Goal: Task Accomplishment & Management: Complete application form

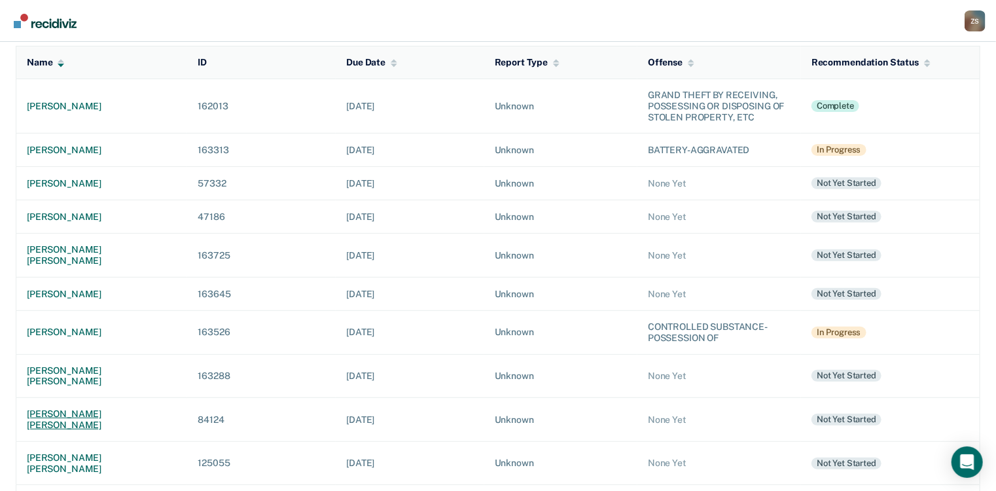
scroll to position [157, 0]
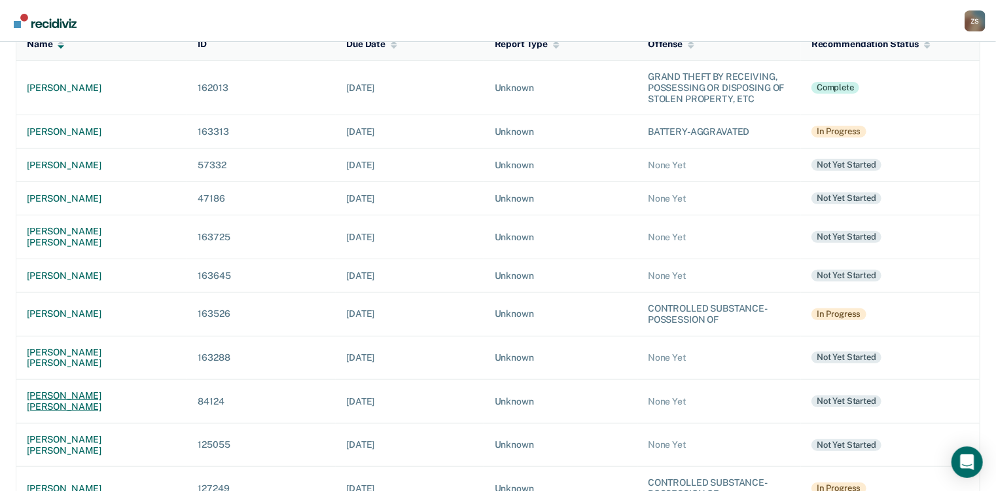
click at [98, 390] on div "[PERSON_NAME] [PERSON_NAME]" at bounding box center [102, 401] width 150 height 22
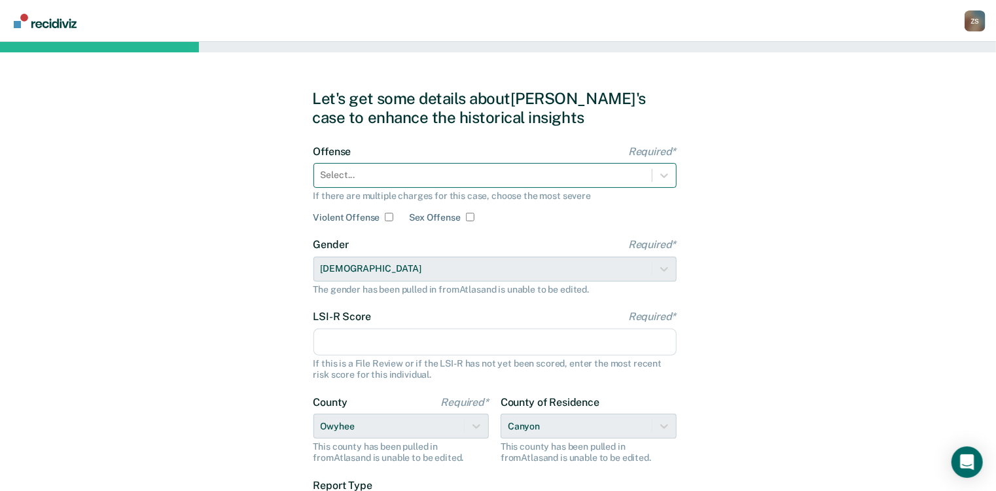
click at [398, 175] on div at bounding box center [483, 175] width 325 height 14
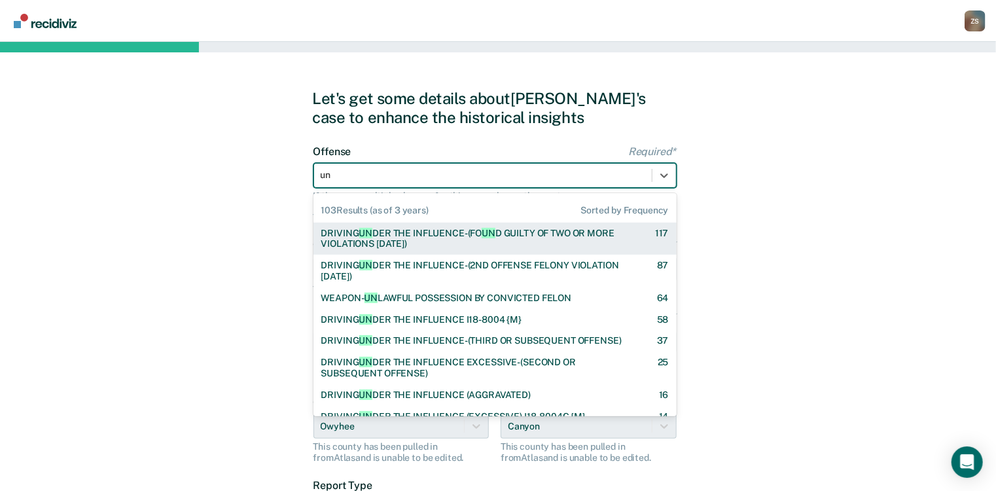
type input "unl"
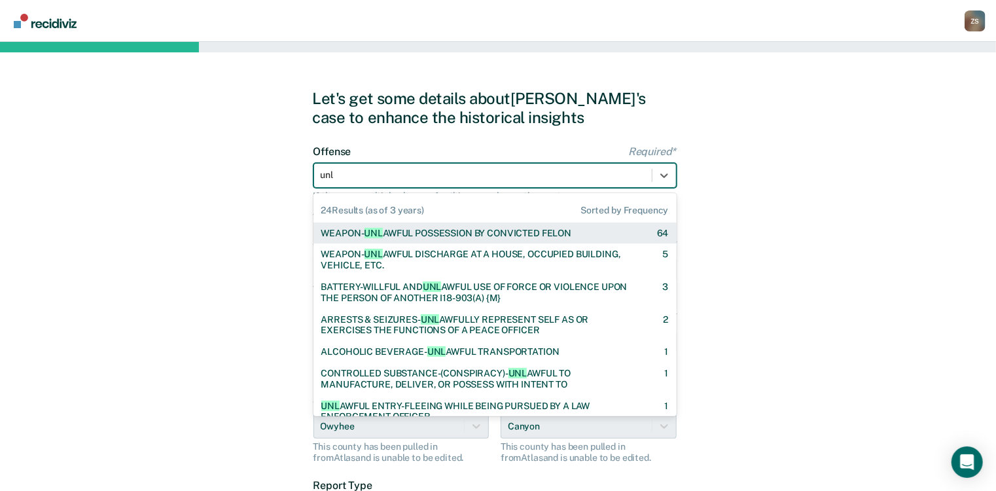
click at [417, 236] on div "WEAPON- UNL AWFUL POSSESSION BY CONVICTED [PERSON_NAME]" at bounding box center [446, 233] width 251 height 11
checkbox input "true"
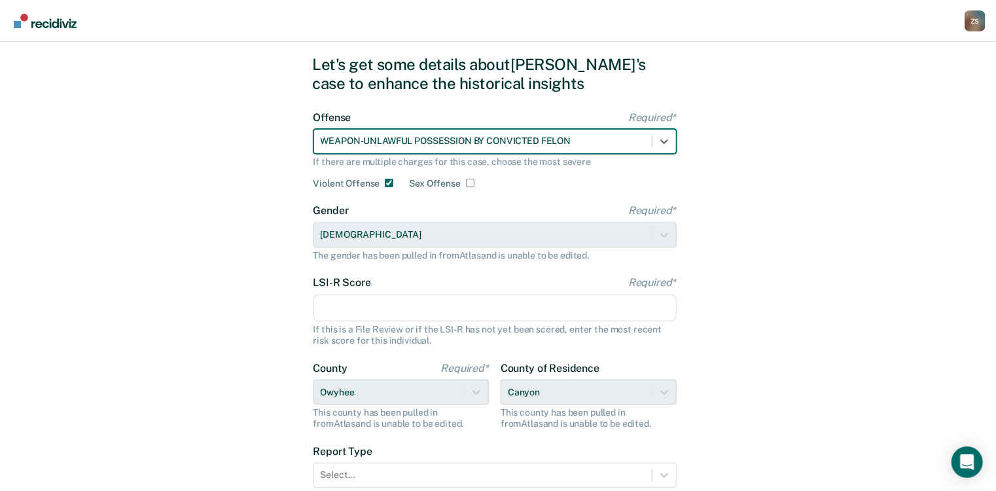
scroll to position [52, 0]
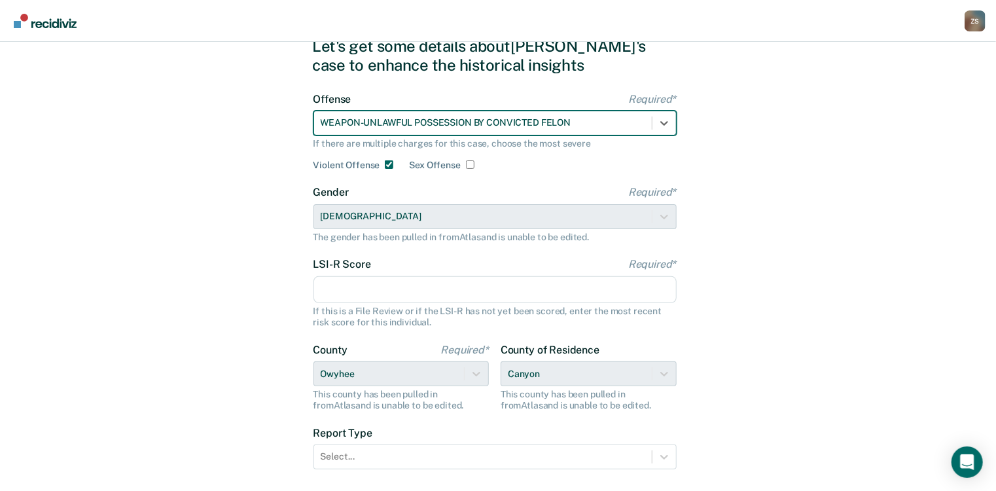
click at [401, 285] on input "LSI-R Score Required*" at bounding box center [494, 289] width 363 height 27
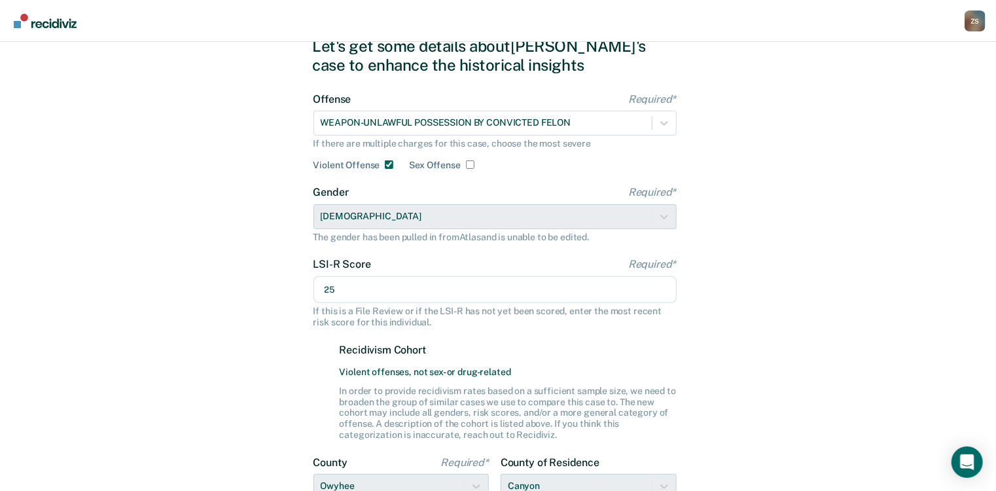
type input "25"
click at [277, 329] on div "Let's get some details about [PERSON_NAME]'s case to enhance the historical ins…" at bounding box center [498, 341] width 996 height 702
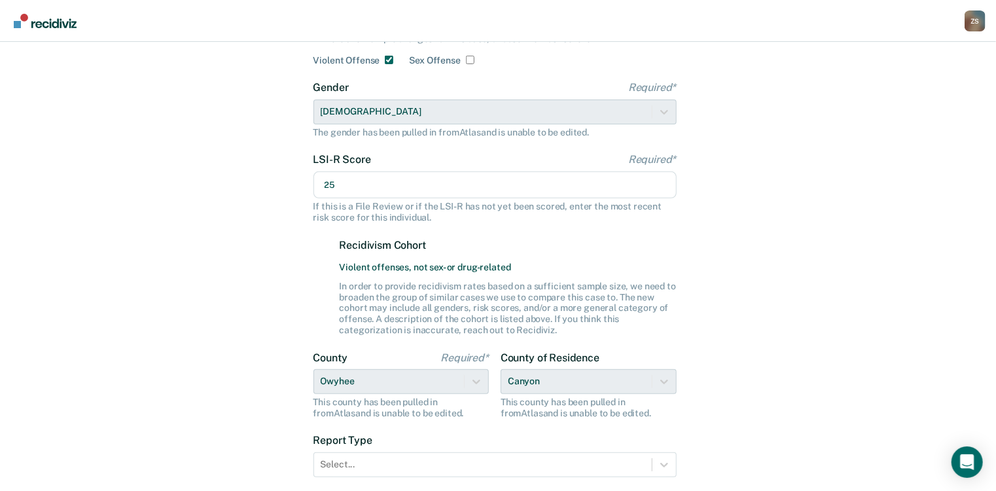
scroll to position [253, 0]
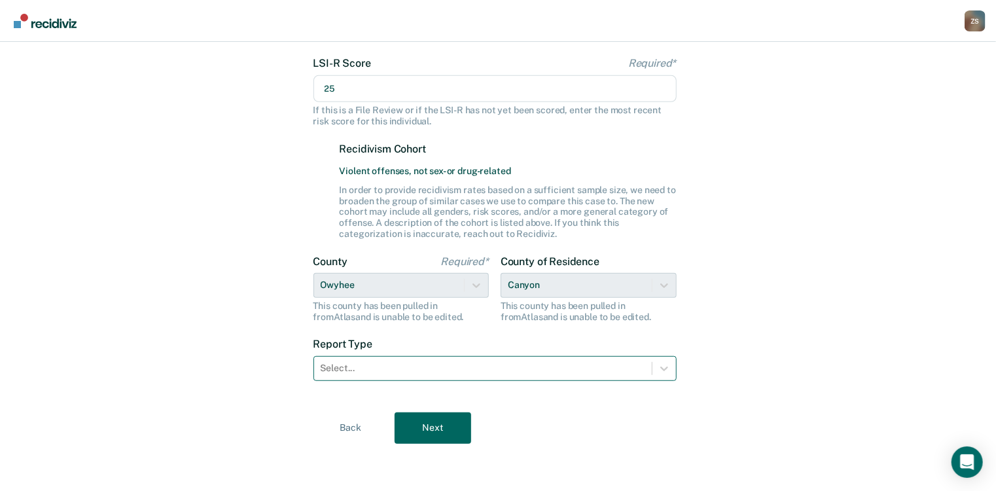
click at [408, 369] on div at bounding box center [483, 368] width 325 height 14
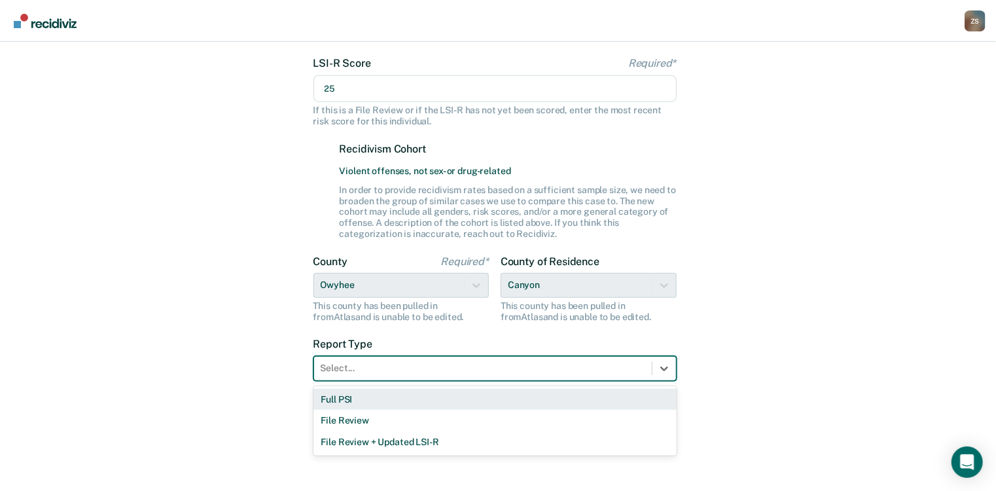
click at [399, 395] on div "Full PSI" at bounding box center [494, 400] width 363 height 22
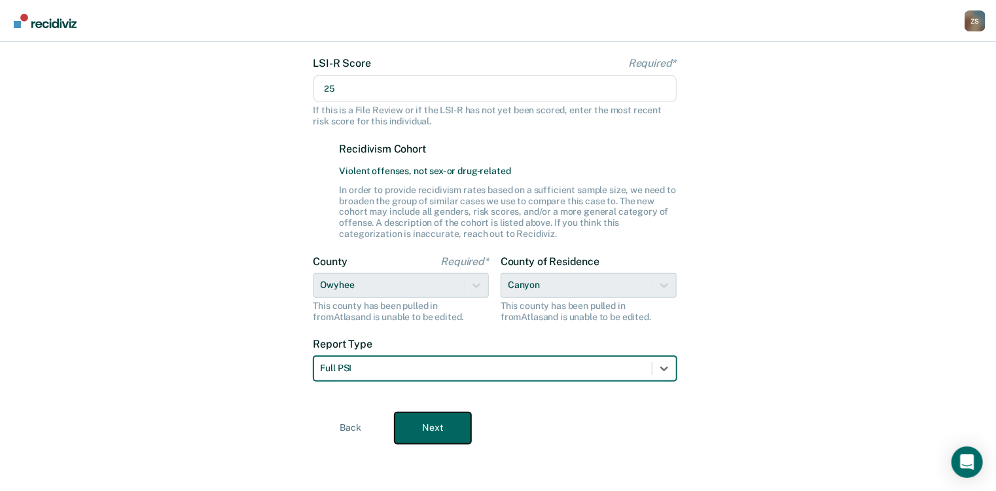
click at [429, 422] on button "Next" at bounding box center [433, 427] width 77 height 31
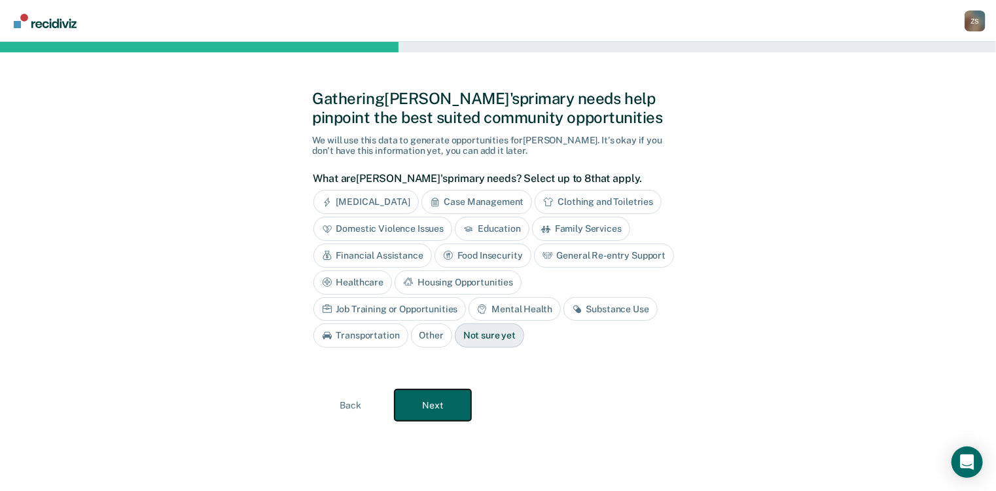
scroll to position [0, 0]
click at [471, 297] on div "Job Training or Opportunities" at bounding box center [394, 309] width 153 height 24
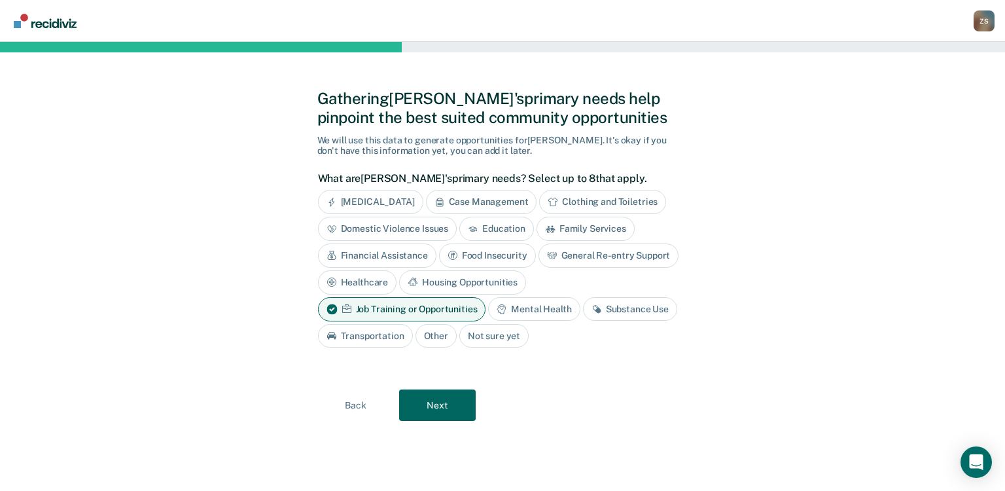
click at [619, 309] on div "Substance Use" at bounding box center [630, 309] width 94 height 24
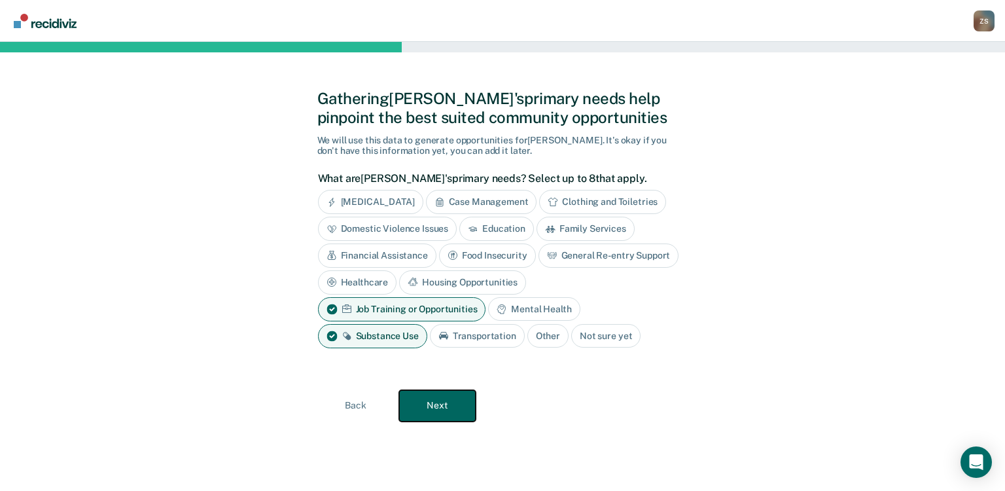
click at [429, 397] on button "Next" at bounding box center [437, 405] width 77 height 31
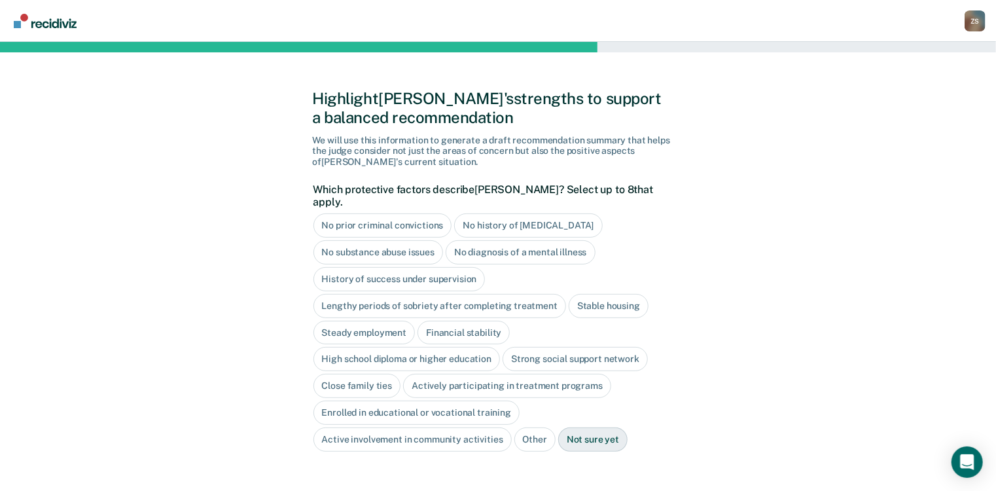
click at [425, 267] on div "History of success under supervision" at bounding box center [399, 279] width 172 height 24
click at [586, 296] on div "Stable housing" at bounding box center [609, 306] width 80 height 24
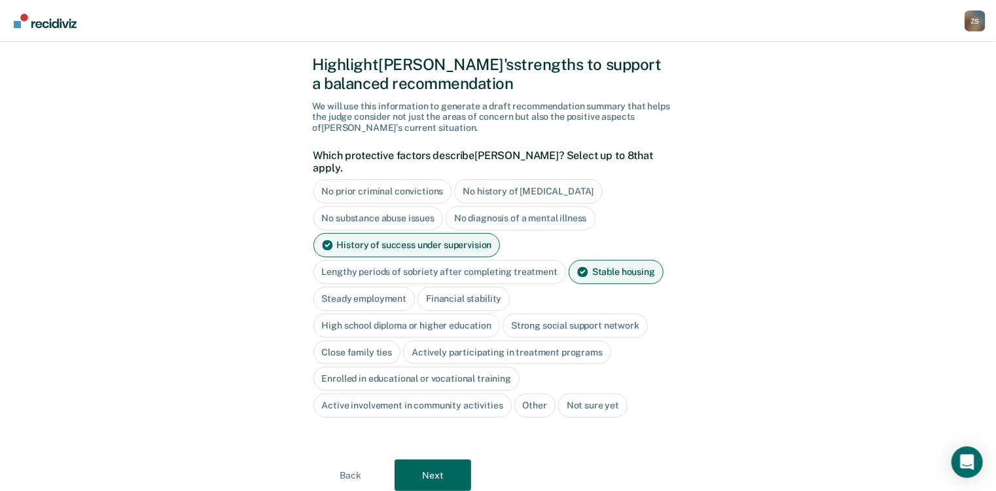
scroll to position [52, 0]
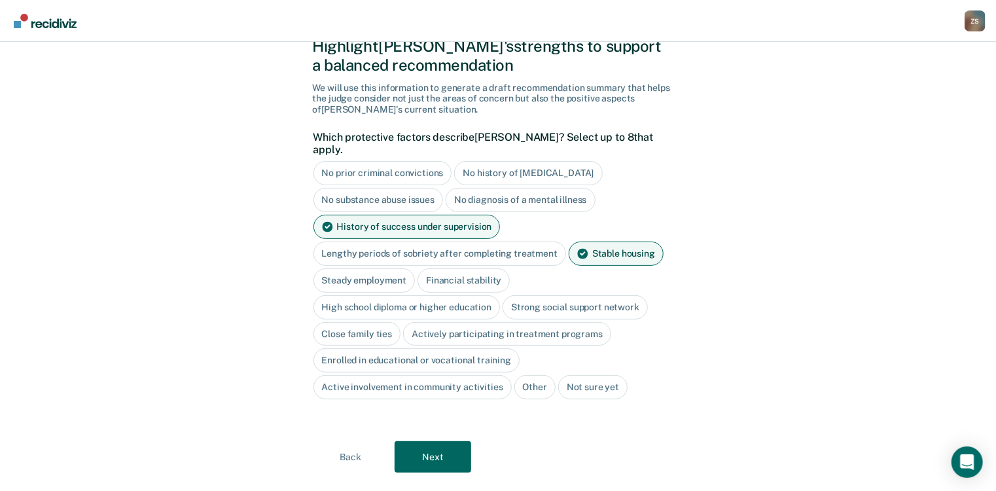
click at [456, 270] on div "Financial stability" at bounding box center [463, 280] width 92 height 24
click at [454, 297] on div "High school diploma or higher education" at bounding box center [406, 307] width 187 height 24
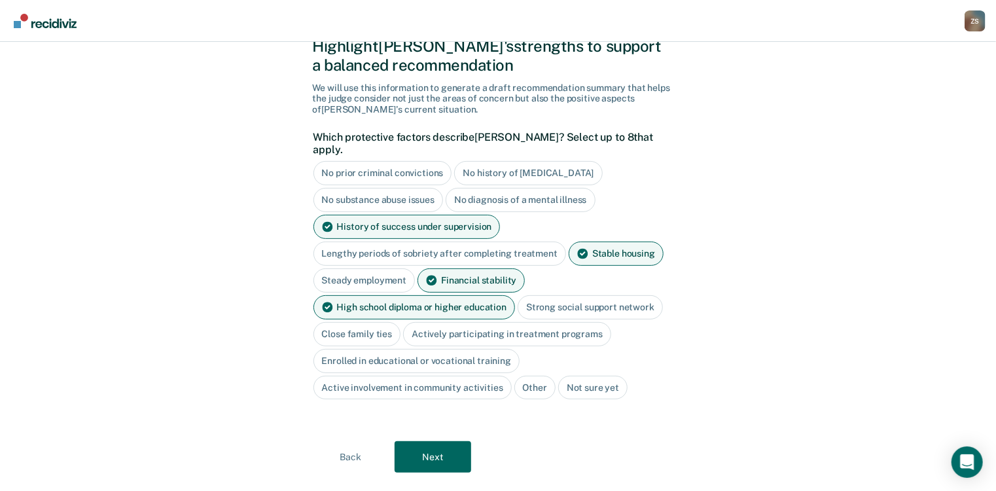
click at [555, 299] on div "Strong social support network" at bounding box center [590, 307] width 145 height 24
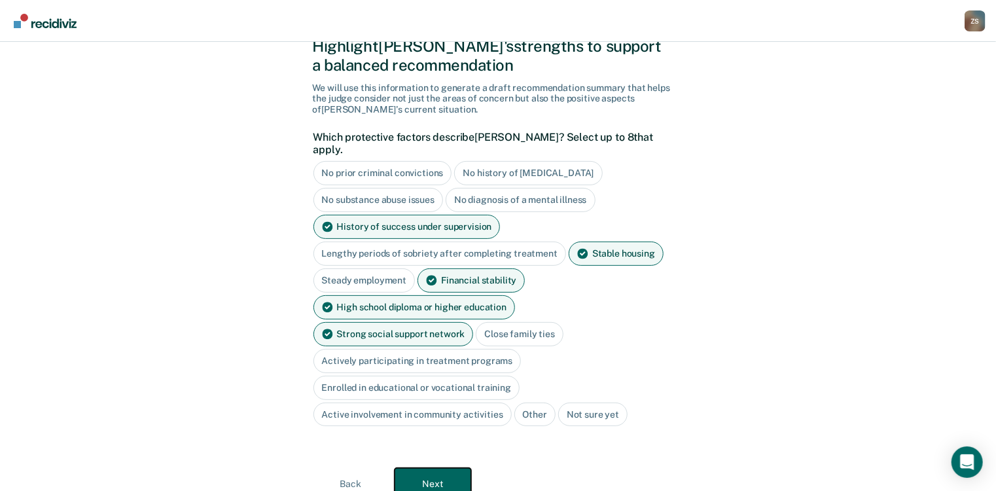
click at [453, 468] on button "Next" at bounding box center [433, 483] width 77 height 31
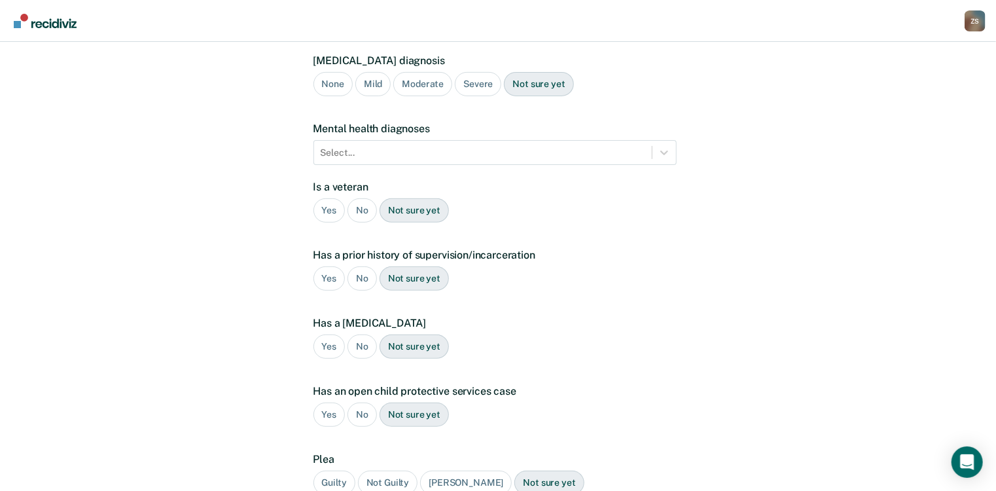
scroll to position [157, 0]
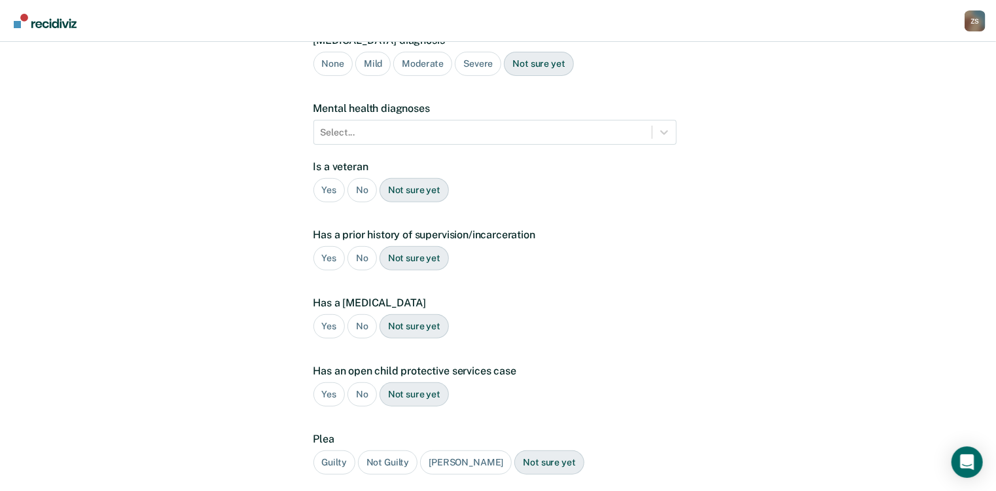
click at [361, 178] on div "No" at bounding box center [361, 190] width 29 height 24
click at [319, 246] on div "Yes" at bounding box center [329, 258] width 32 height 24
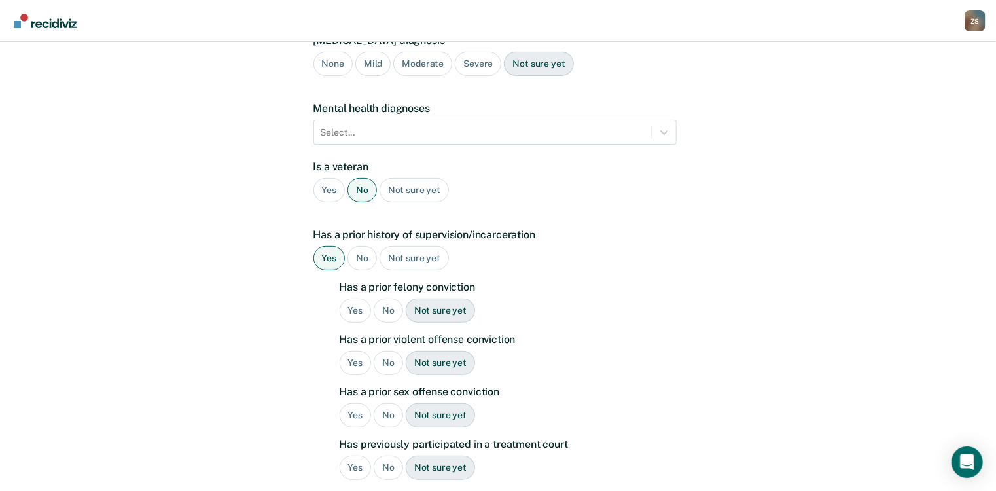
click at [356, 298] on div "Yes" at bounding box center [356, 310] width 32 height 24
click at [350, 351] on div "Yes" at bounding box center [356, 363] width 32 height 24
click at [348, 403] on div "Yes" at bounding box center [356, 415] width 32 height 24
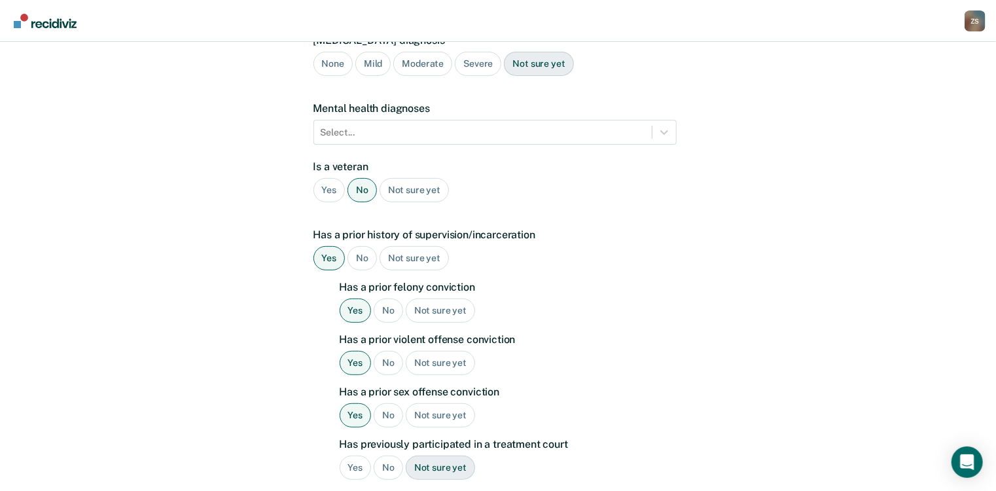
click at [391, 455] on div "No" at bounding box center [388, 467] width 29 height 24
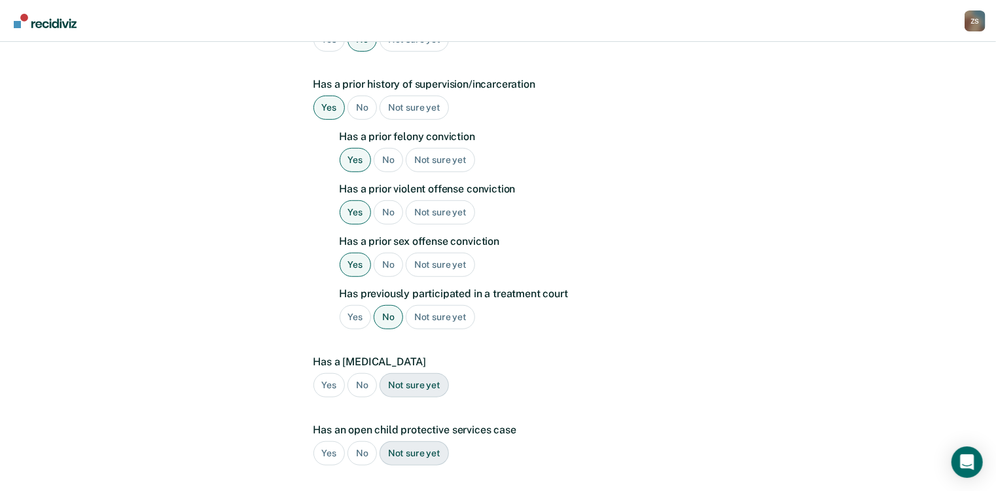
scroll to position [366, 0]
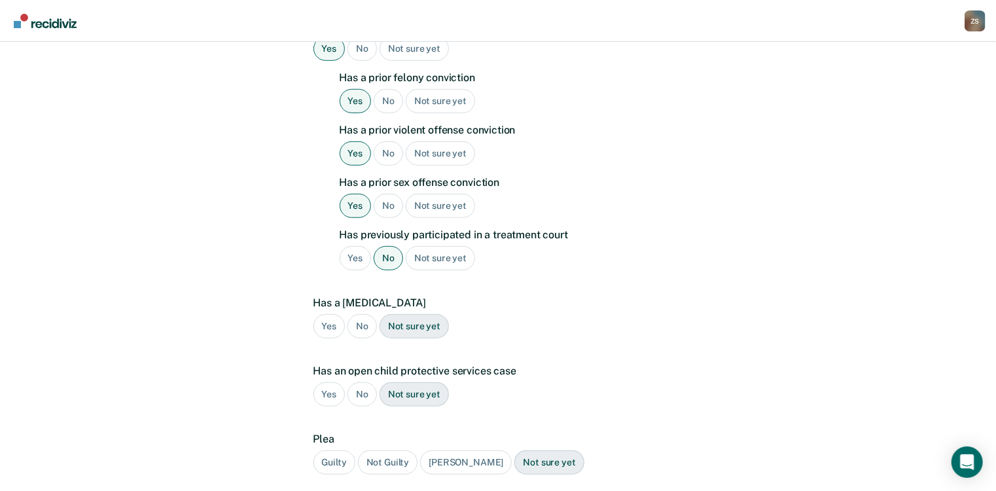
click at [359, 314] on div "No" at bounding box center [361, 326] width 29 height 24
click at [361, 384] on div "No" at bounding box center [361, 394] width 29 height 24
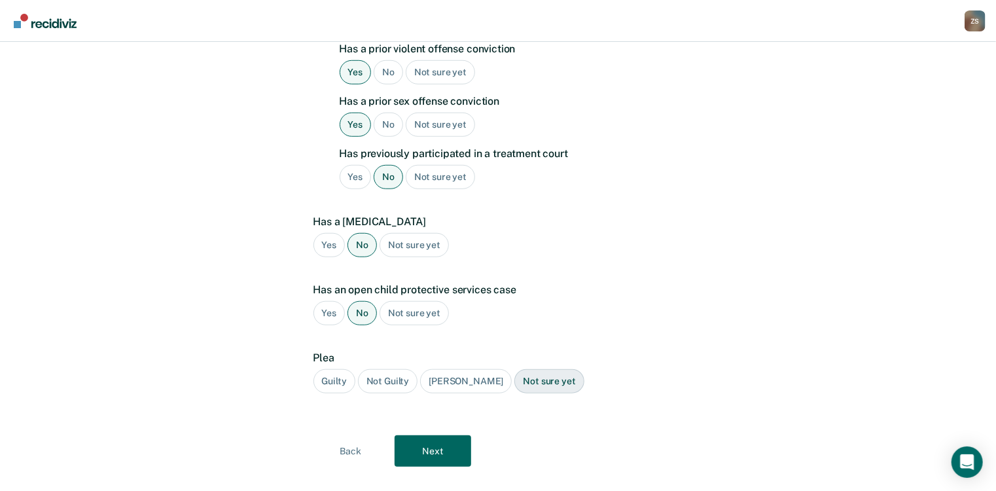
scroll to position [450, 0]
click at [336, 367] on div "Guilty" at bounding box center [334, 379] width 42 height 24
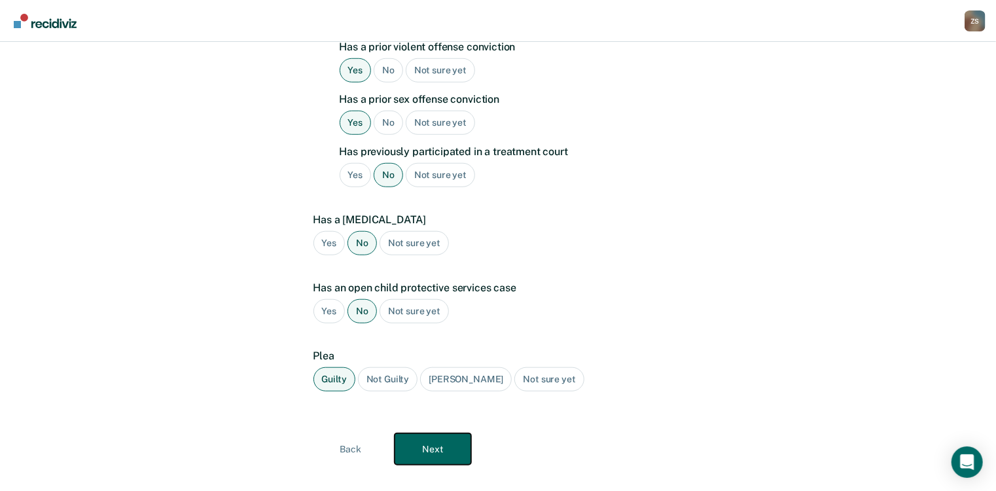
click at [438, 433] on button "Next" at bounding box center [433, 448] width 77 height 31
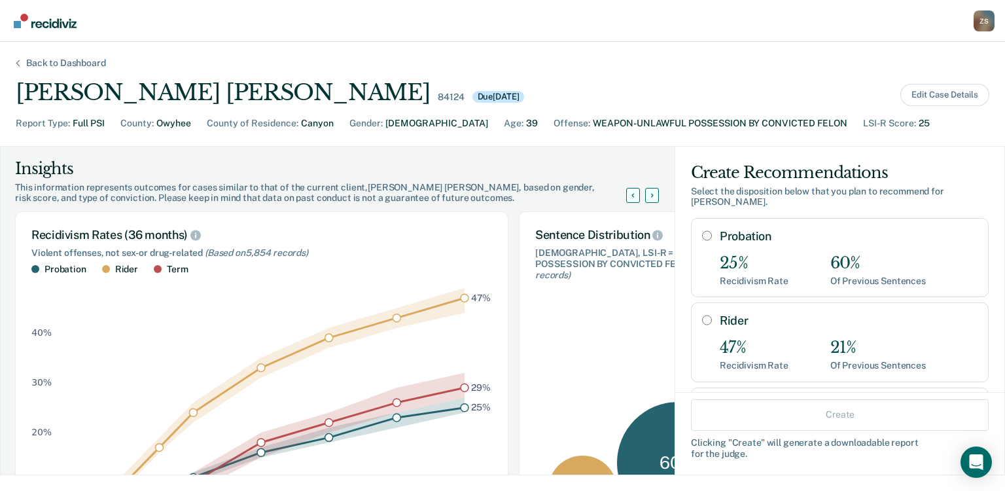
click at [702, 230] on input "Probation" at bounding box center [707, 235] width 10 height 10
radio input "true"
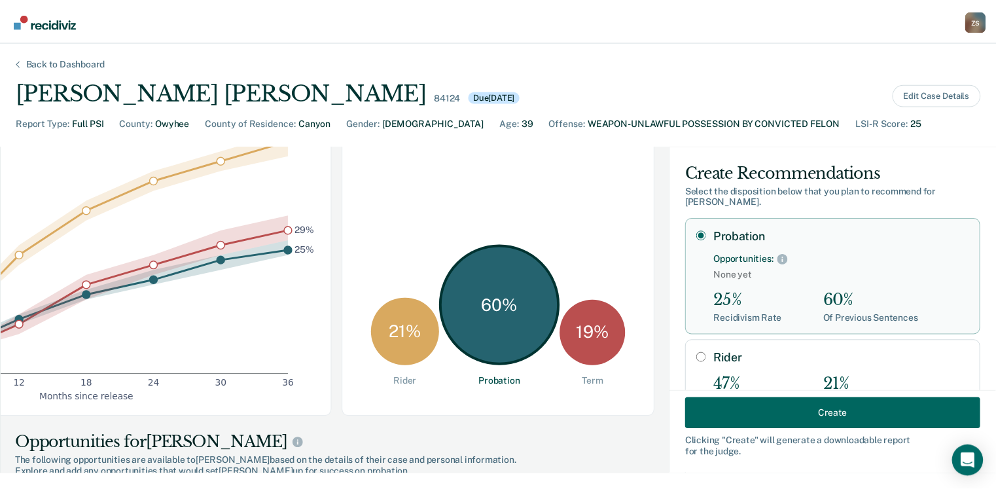
scroll to position [0, 182]
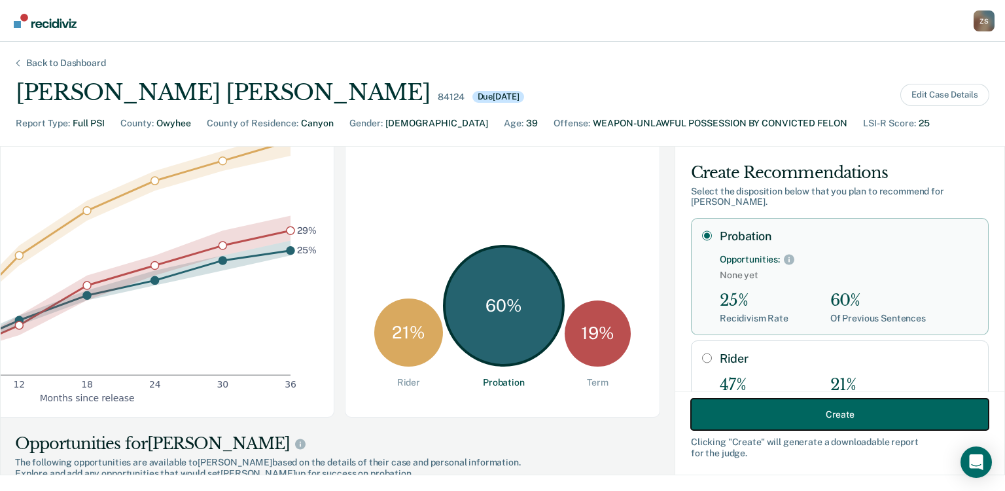
click at [756, 414] on button "Create" at bounding box center [840, 414] width 298 height 31
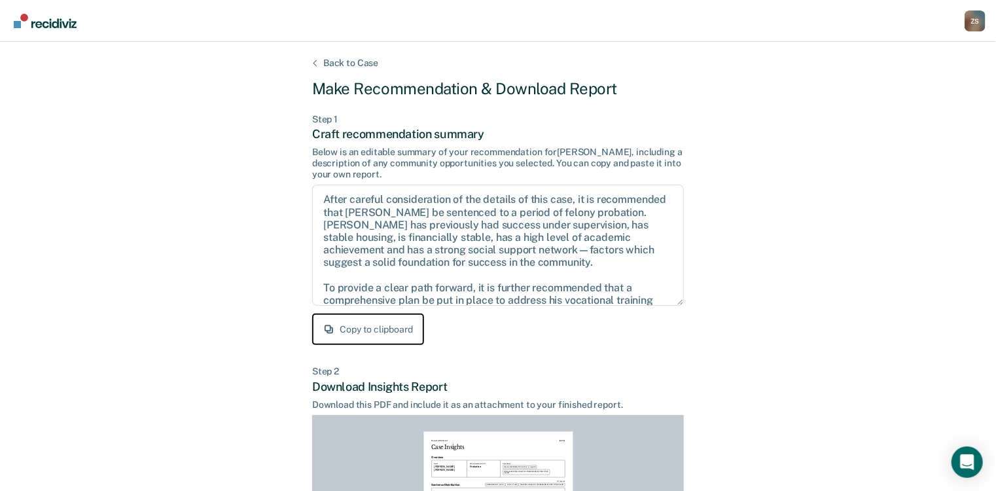
click at [382, 330] on button "Copy to clipboard" at bounding box center [368, 328] width 112 height 31
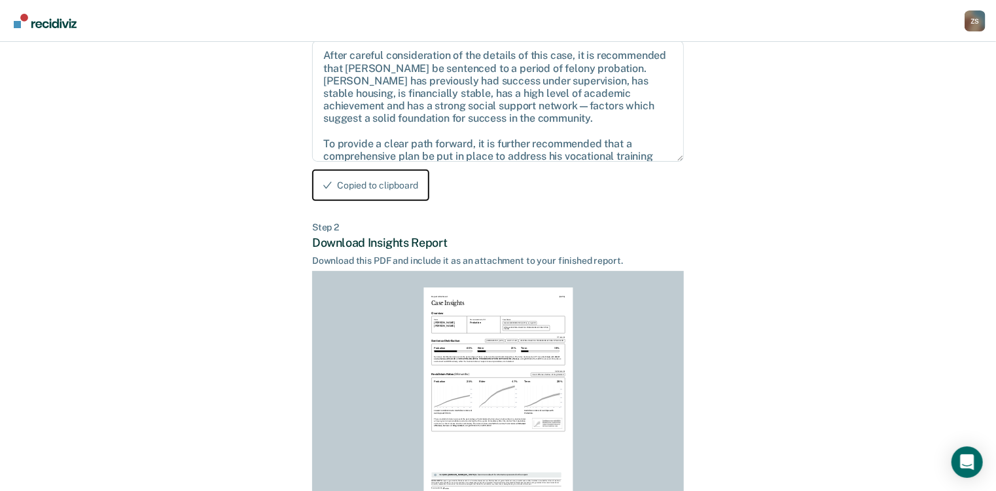
scroll to position [255, 0]
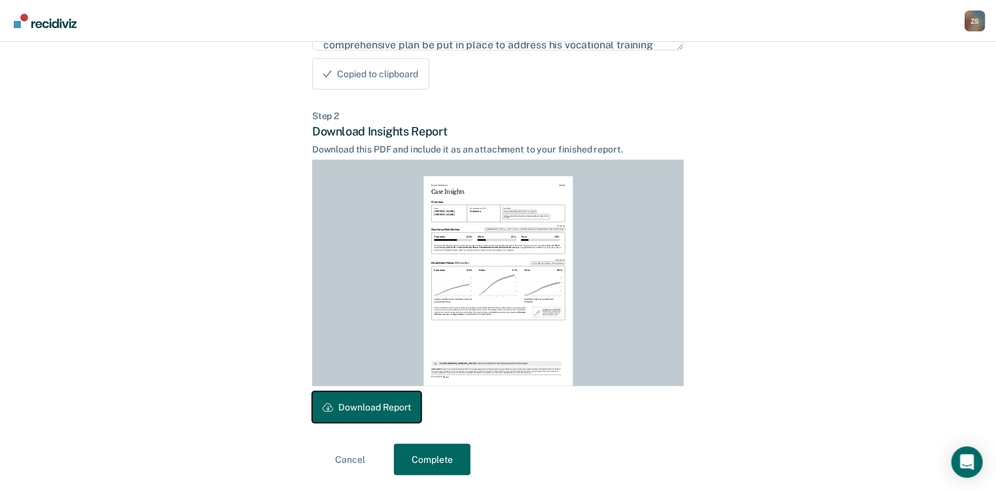
drag, startPoint x: 396, startPoint y: 412, endPoint x: 457, endPoint y: 139, distance: 280.2
click at [395, 412] on button "Download Report" at bounding box center [366, 406] width 109 height 31
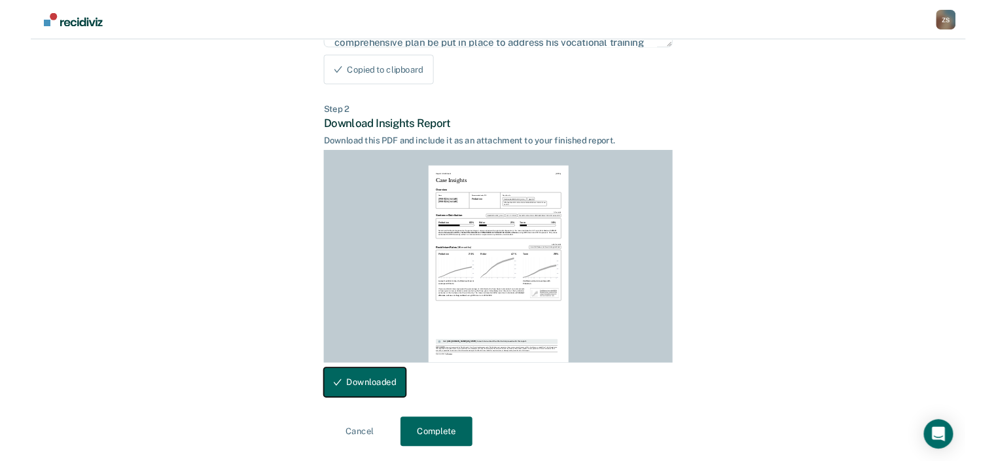
scroll to position [157, 0]
